Goal: Transaction & Acquisition: Purchase product/service

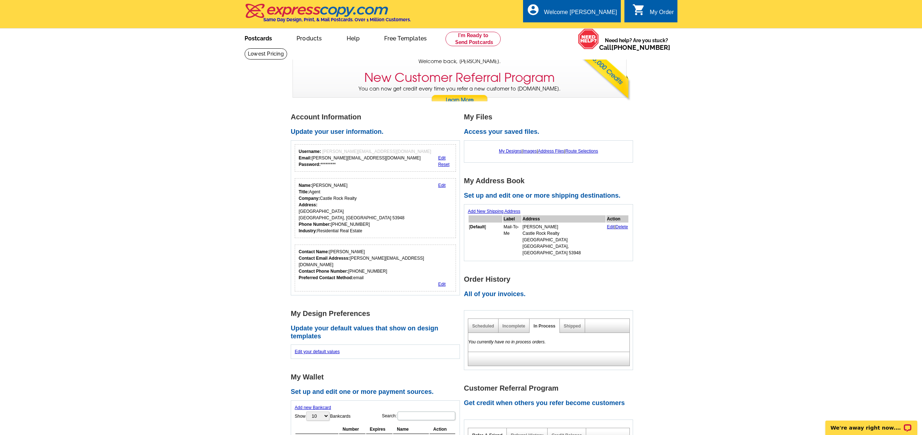
click at [248, 38] on link "Postcards" at bounding box center [258, 37] width 50 height 17
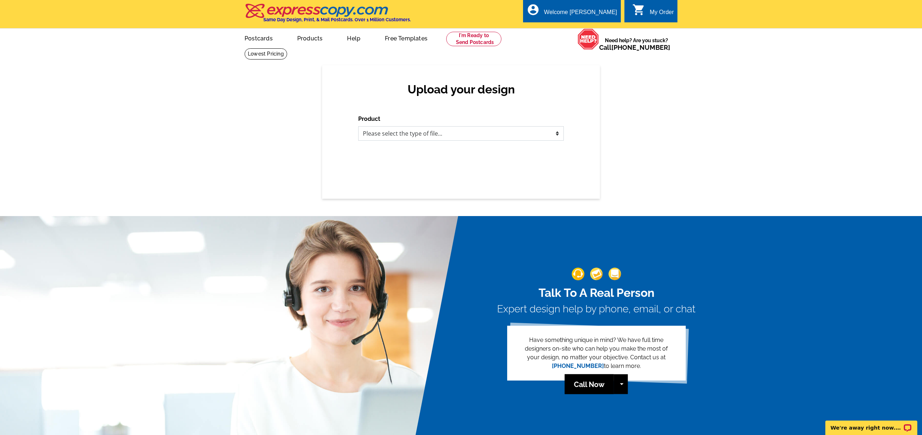
select select "1"
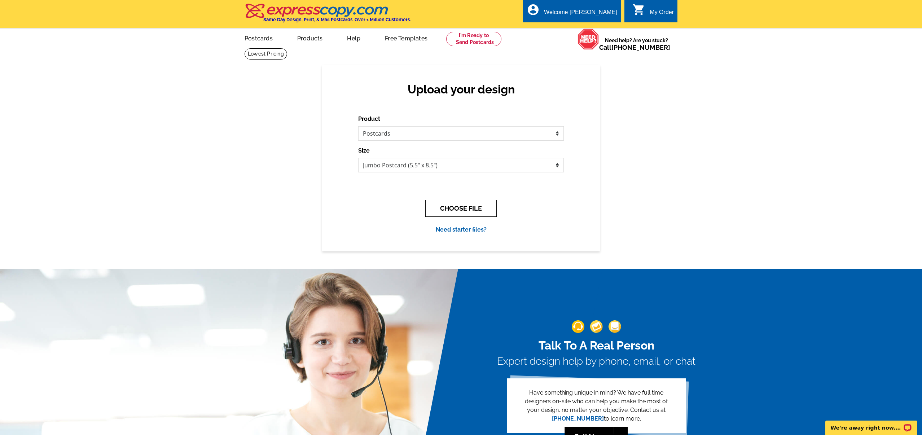
click at [446, 210] on button "CHOOSE FILE" at bounding box center [460, 208] width 71 height 17
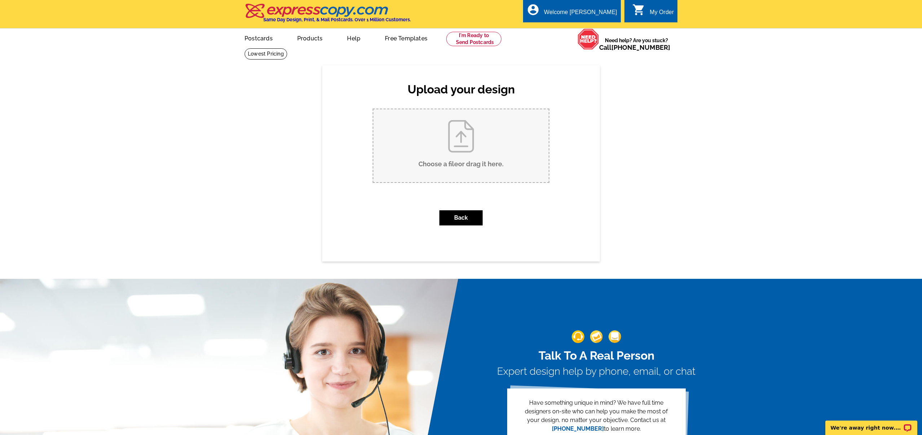
click at [403, 168] on input "Choose a file or drag it here ." at bounding box center [460, 145] width 175 height 73
type input "C:\fakepath\Jess W5613 37th St..pdf"
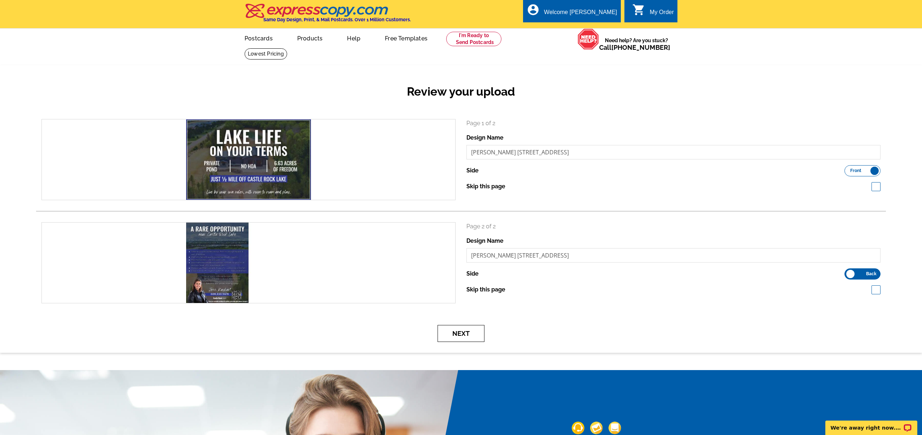
click at [472, 329] on button "Next" at bounding box center [460, 333] width 47 height 17
click at [447, 336] on button "Next" at bounding box center [460, 333] width 47 height 17
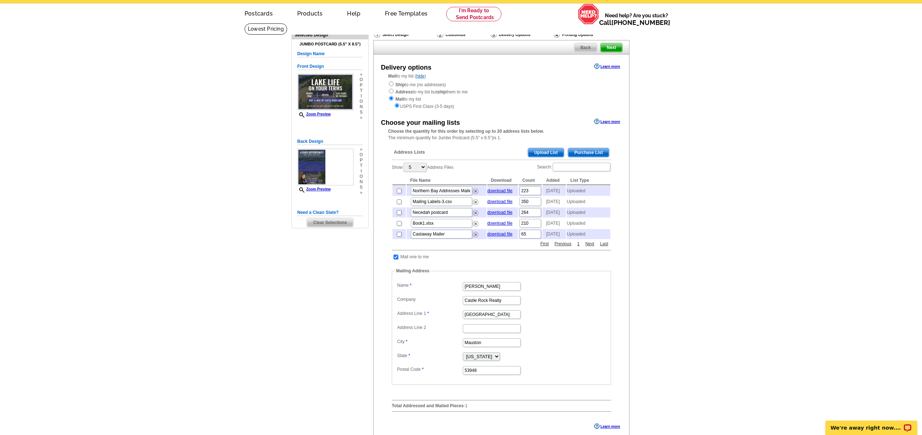
scroll to position [25, 0]
select select "50"
click at [587, 247] on link "Next" at bounding box center [589, 244] width 13 height 6
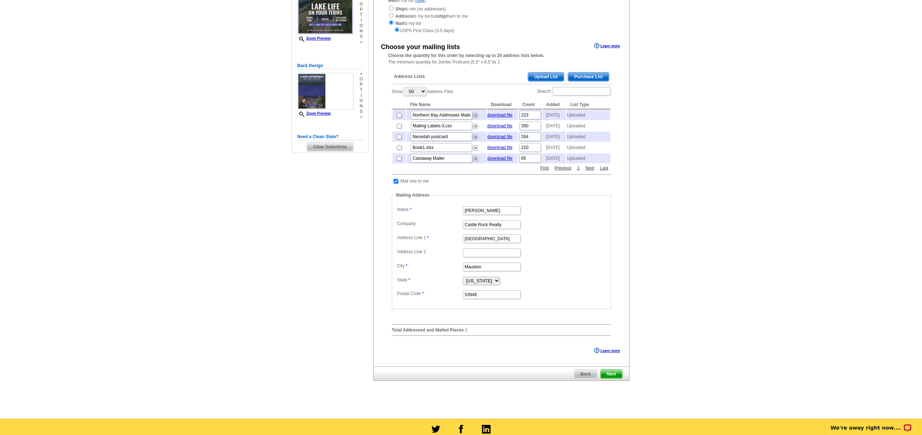
scroll to position [116, 0]
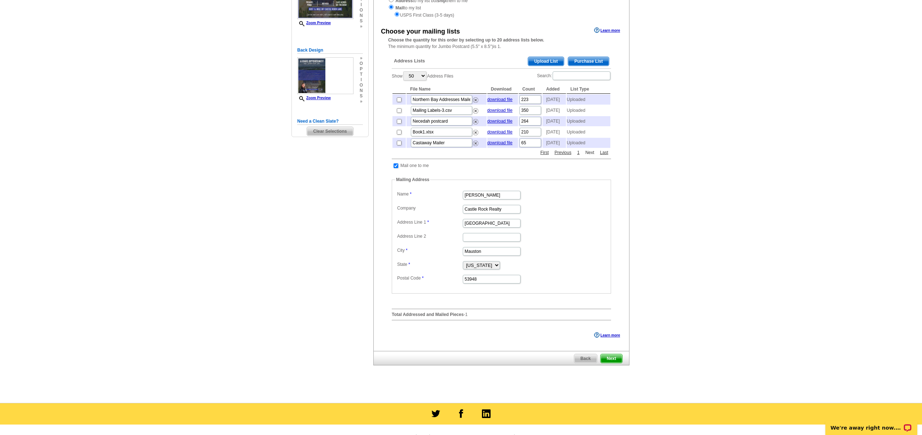
click at [589, 156] on link "Next" at bounding box center [589, 152] width 13 height 6
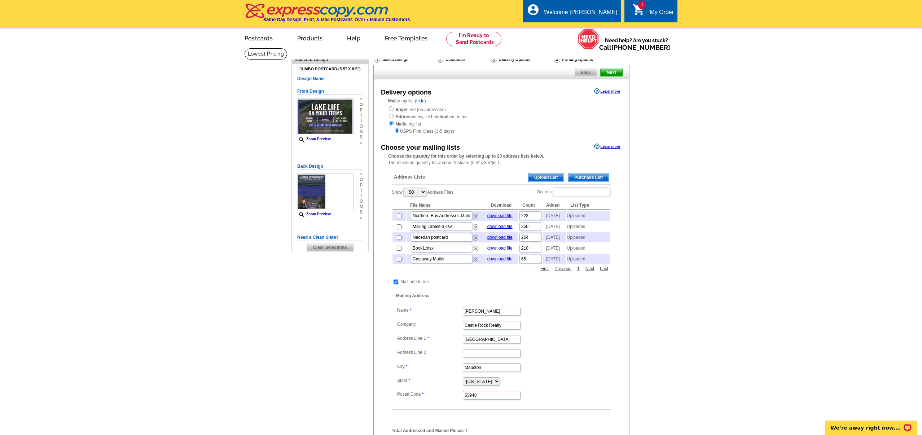
scroll to position [0, 0]
click at [640, 13] on icon "shopping_cart" at bounding box center [638, 9] width 13 height 13
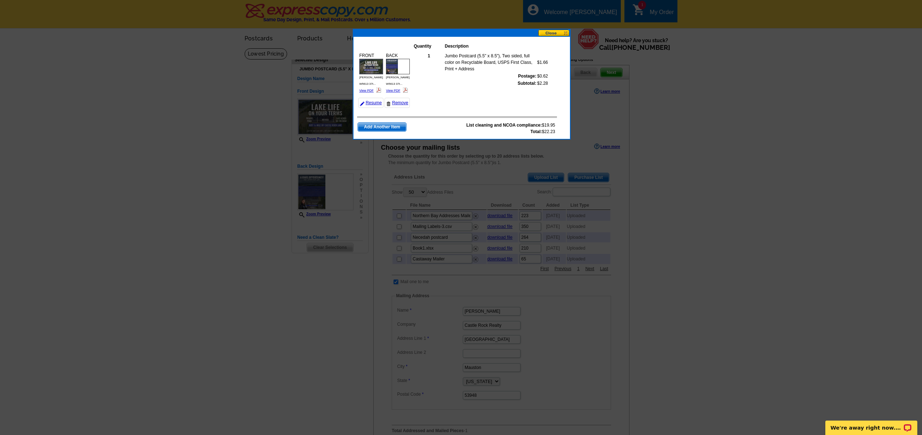
scroll to position [0, 0]
click at [555, 31] on button at bounding box center [554, 33] width 32 height 7
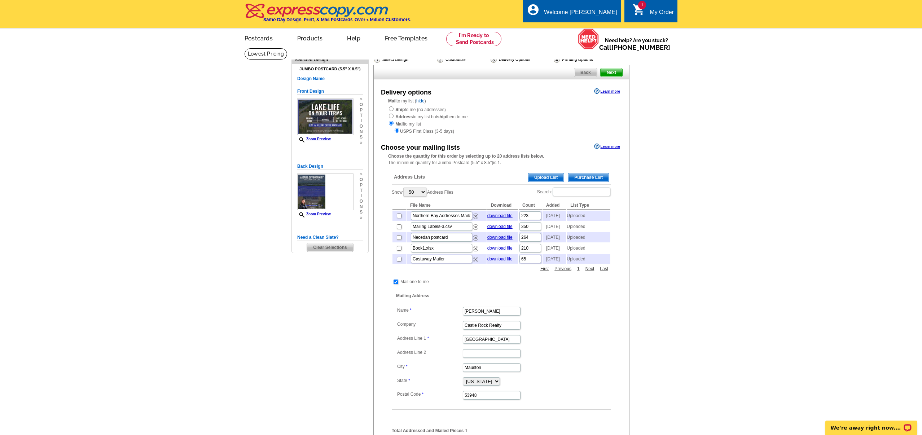
scroll to position [0, 0]
